Goal: Navigation & Orientation: Find specific page/section

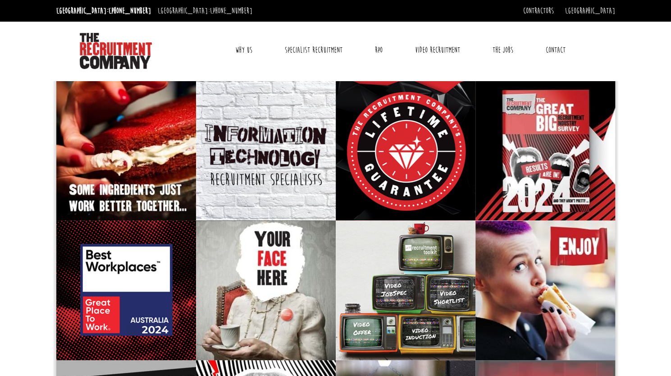
click at [253, 55] on link "Why Us" at bounding box center [243, 50] width 31 height 23
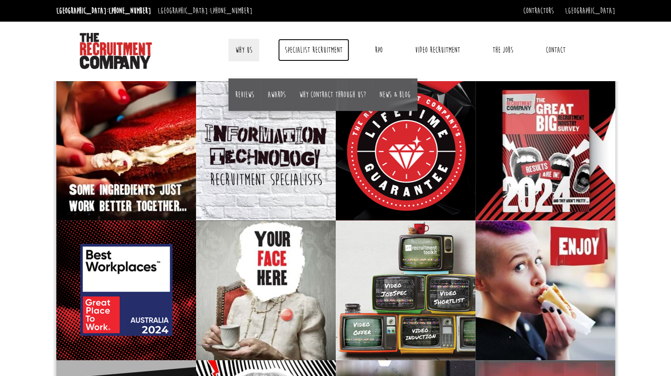
click at [309, 49] on link "Specialist Recruitment" at bounding box center [313, 50] width 71 height 23
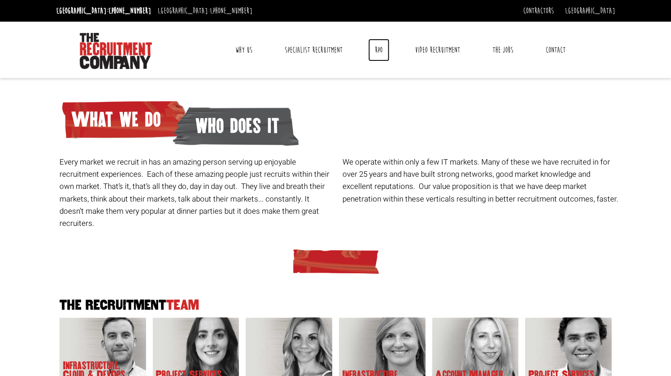
click at [381, 50] on link "RPO" at bounding box center [378, 50] width 21 height 23
click at [435, 55] on link "Video Recruitment" at bounding box center [437, 50] width 59 height 23
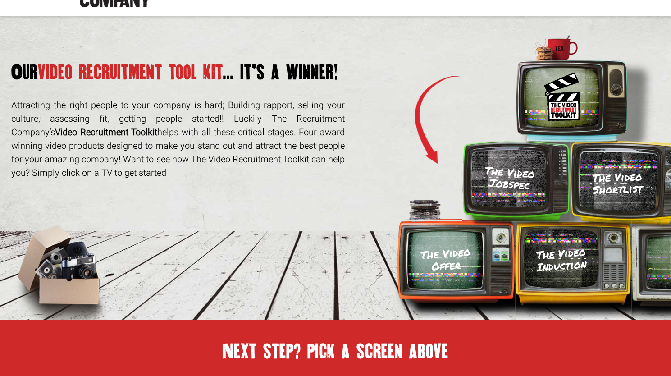
scroll to position [90, 0]
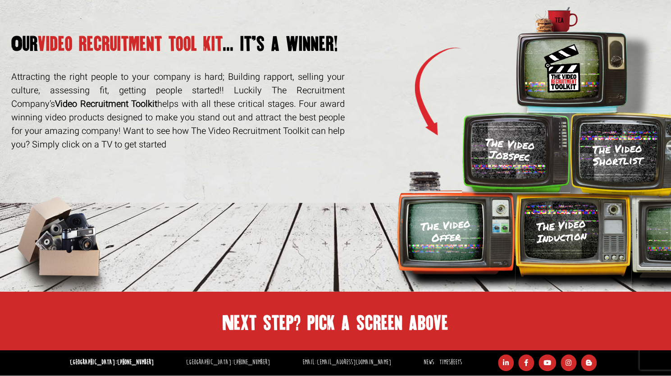
click at [515, 142] on h3 "The Video Jobspec" at bounding box center [509, 149] width 51 height 27
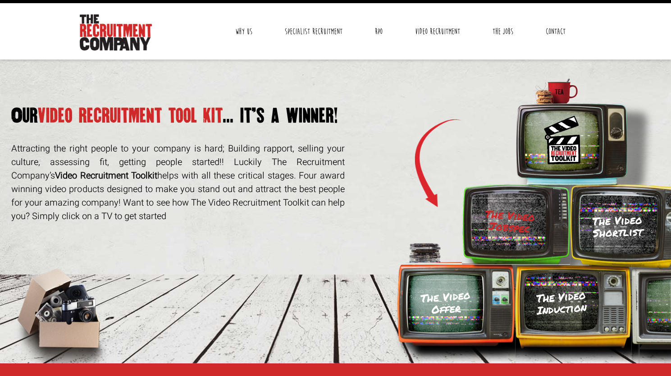
scroll to position [0, 0]
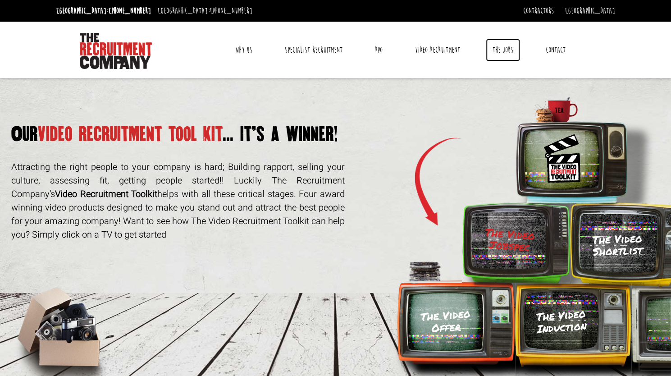
click at [502, 49] on link "The Jobs" at bounding box center [503, 50] width 34 height 23
